Goal: Transaction & Acquisition: Subscribe to service/newsletter

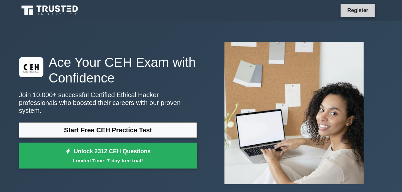
click at [354, 13] on link "Register" at bounding box center [358, 10] width 29 height 8
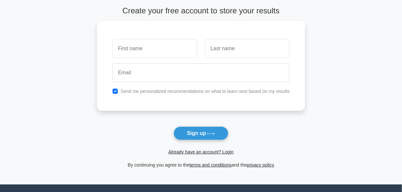
scroll to position [24, 0]
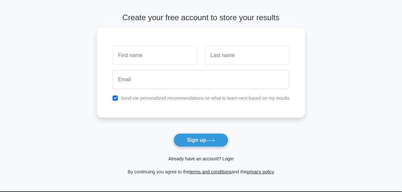
click at [211, 158] on link "Already have an account? Login" at bounding box center [200, 158] width 65 height 5
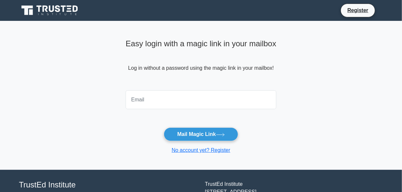
click at [198, 103] on input "email" at bounding box center [201, 99] width 151 height 19
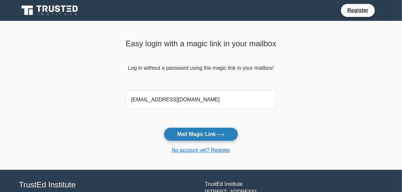
type input "amdker179@gmail.com"
click at [202, 134] on button "Mail Magic Link" at bounding box center [201, 135] width 74 height 14
